Goal: Navigation & Orientation: Find specific page/section

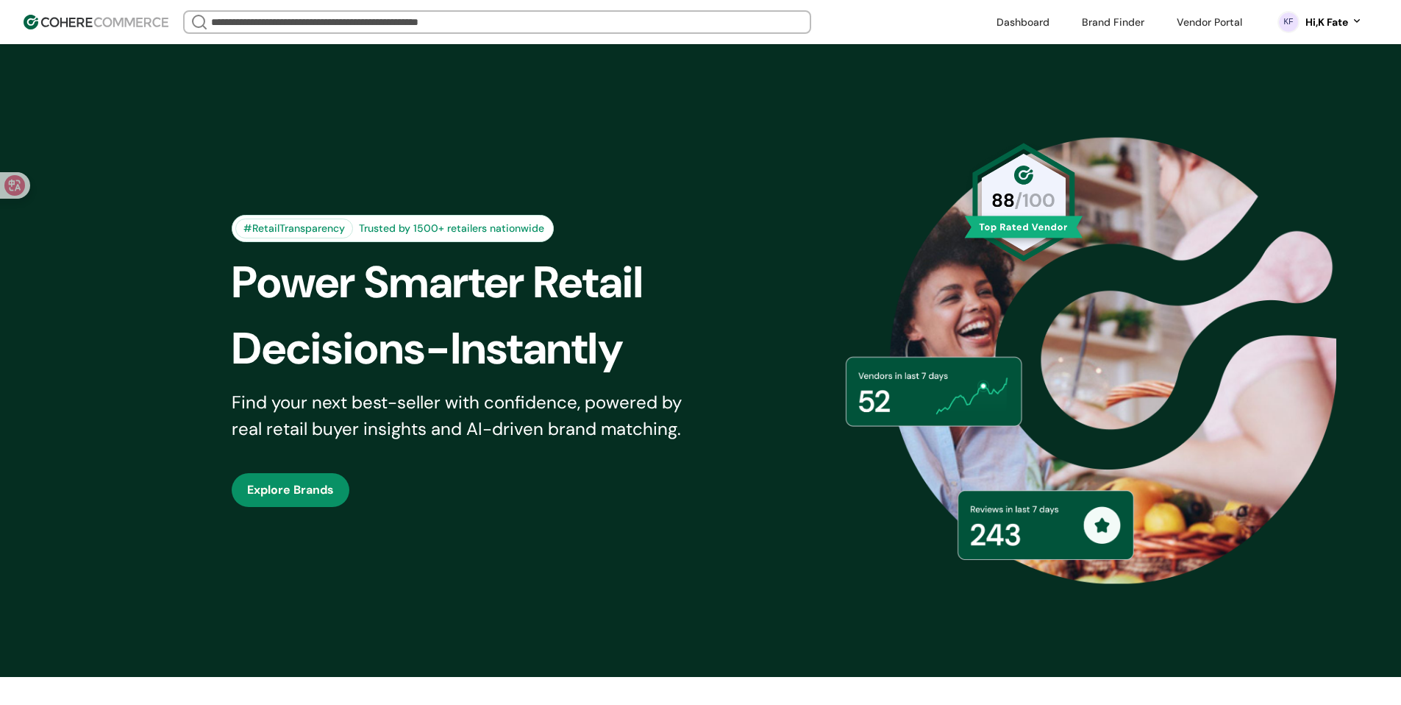
click at [1125, 15] on link at bounding box center [1113, 22] width 80 height 22
click at [1139, 15] on link at bounding box center [1113, 22] width 80 height 22
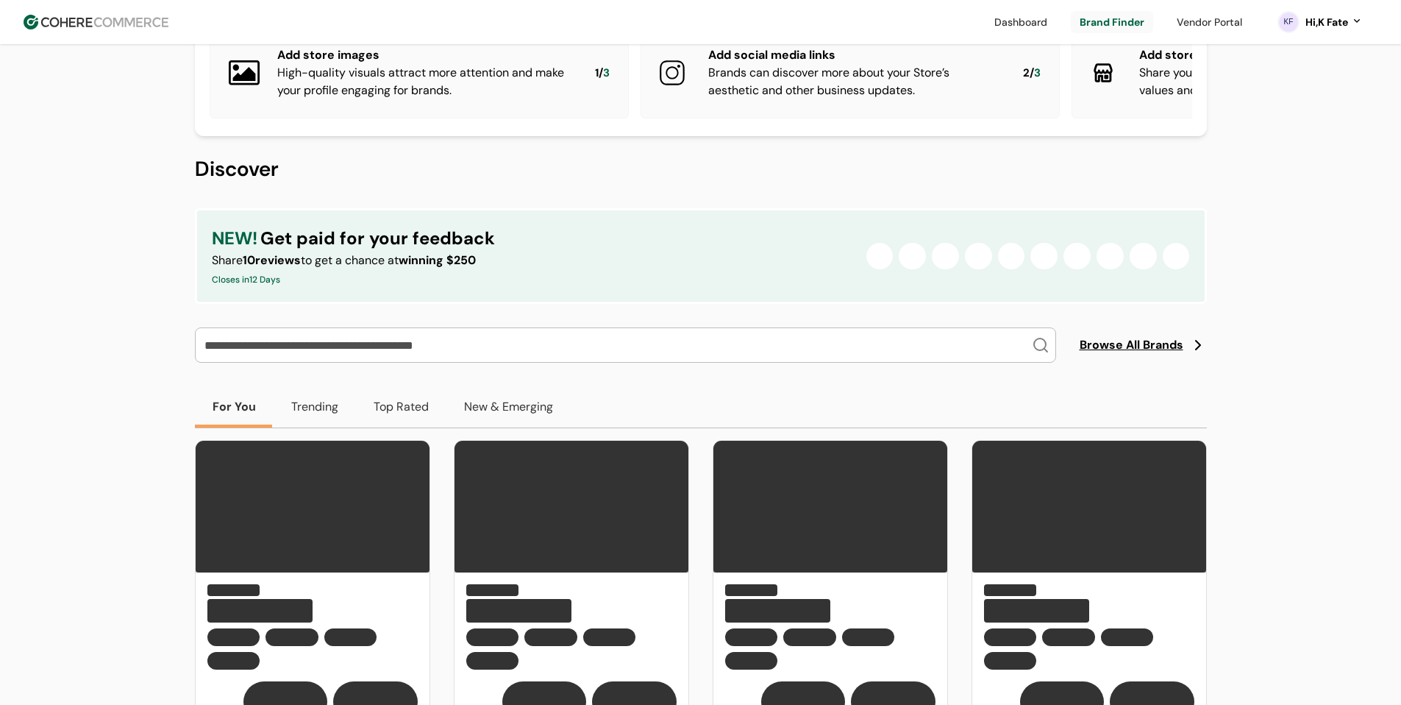
scroll to position [147, 0]
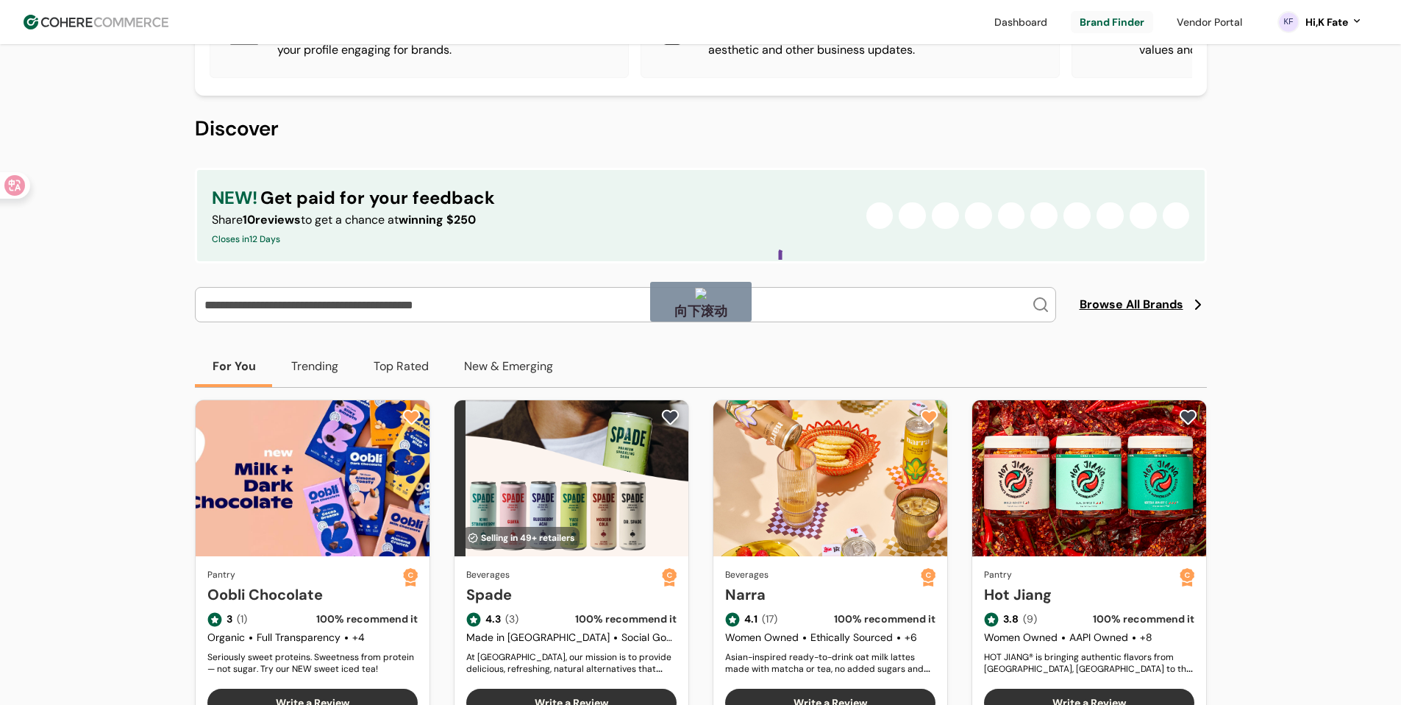
drag, startPoint x: 781, startPoint y: 250, endPoint x: 844, endPoint y: 264, distance: 64.1
